Goal: Check status

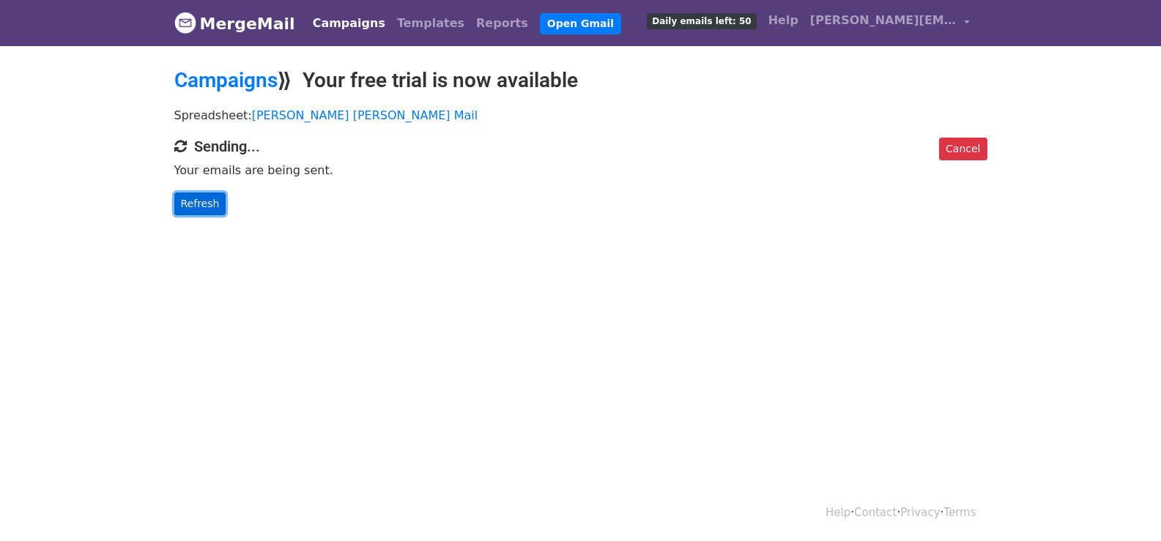
click at [210, 199] on link "Refresh" at bounding box center [200, 204] width 52 height 23
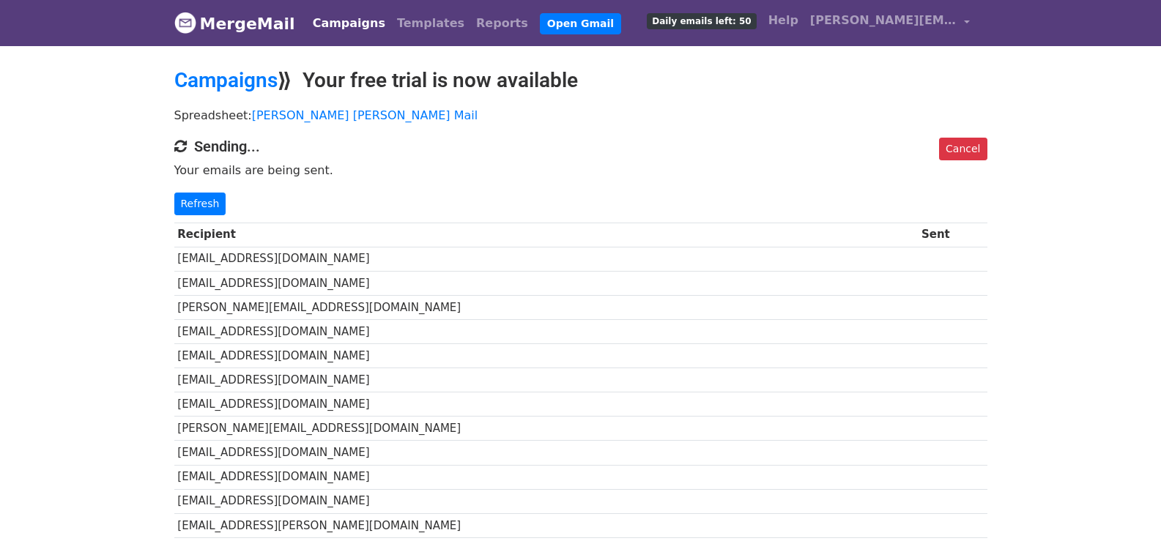
click at [210, 199] on link "Refresh" at bounding box center [200, 204] width 52 height 23
click at [218, 204] on link "Refresh" at bounding box center [200, 204] width 52 height 23
click at [201, 206] on link "Refresh" at bounding box center [200, 204] width 52 height 23
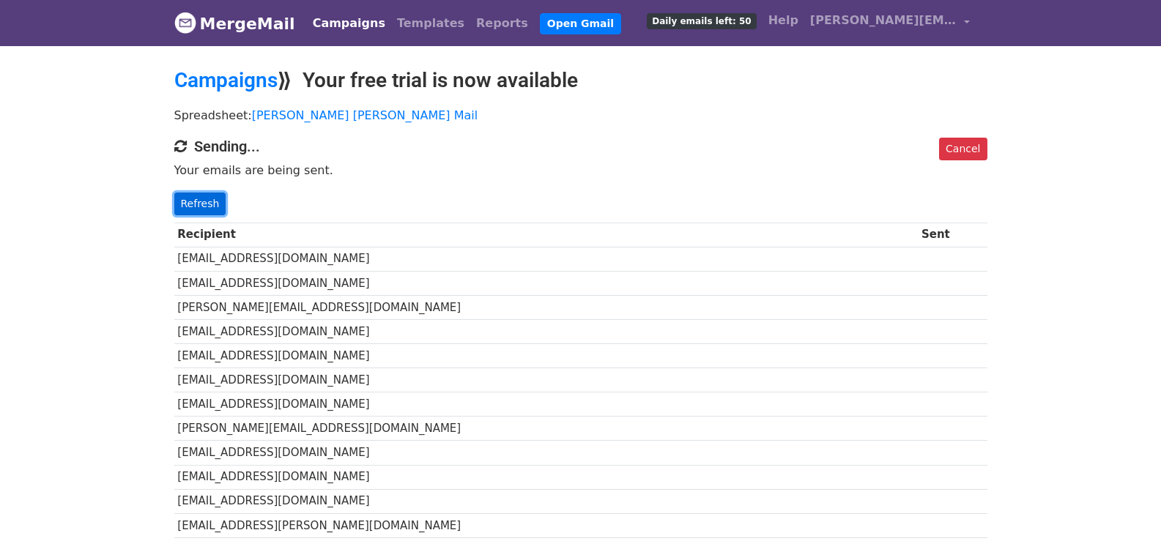
click at [204, 199] on link "Refresh" at bounding box center [200, 204] width 52 height 23
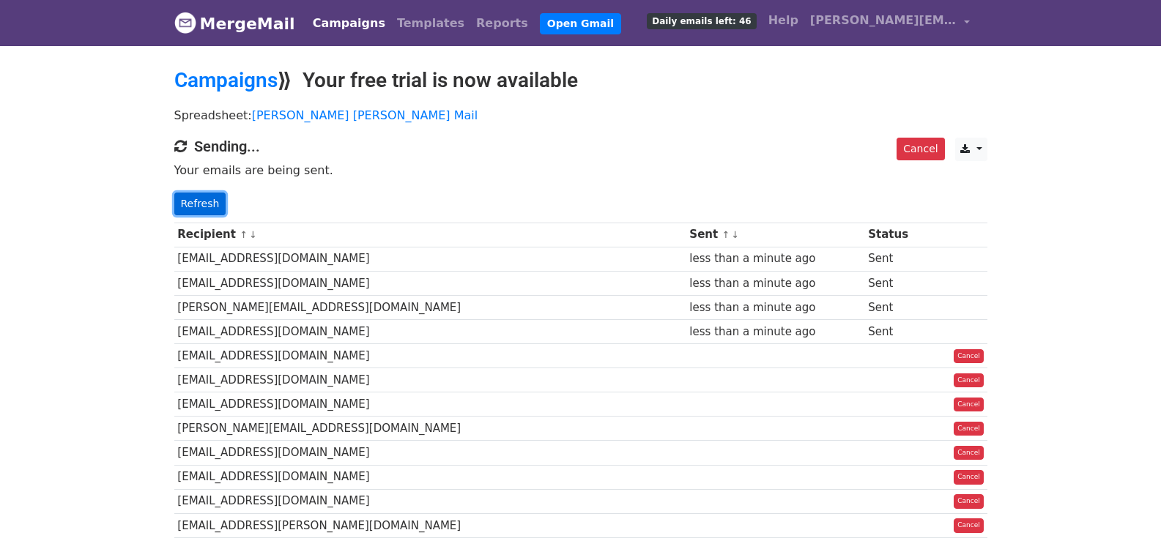
click at [202, 201] on link "Refresh" at bounding box center [200, 204] width 52 height 23
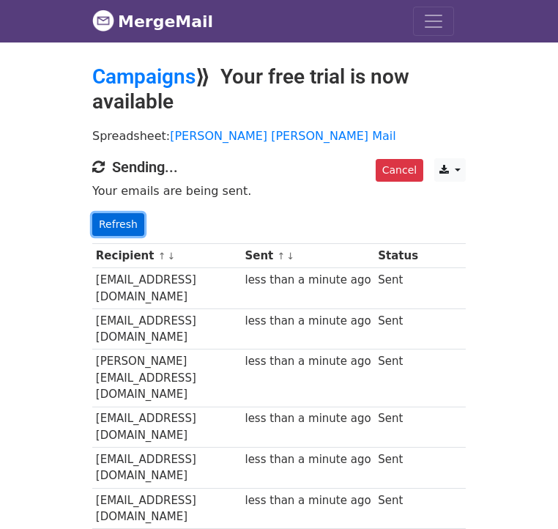
click at [92, 213] on link "Refresh" at bounding box center [118, 224] width 52 height 23
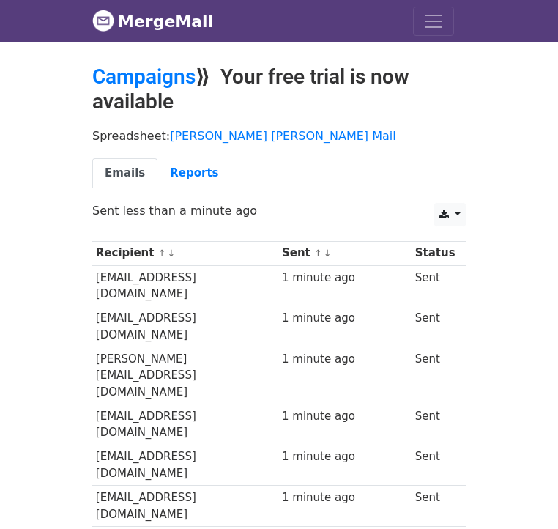
click at [309, 97] on div "Campaigns ⟫ Your free trial is now available" at bounding box center [279, 92] width 396 height 56
